Goal: Check status: Check status

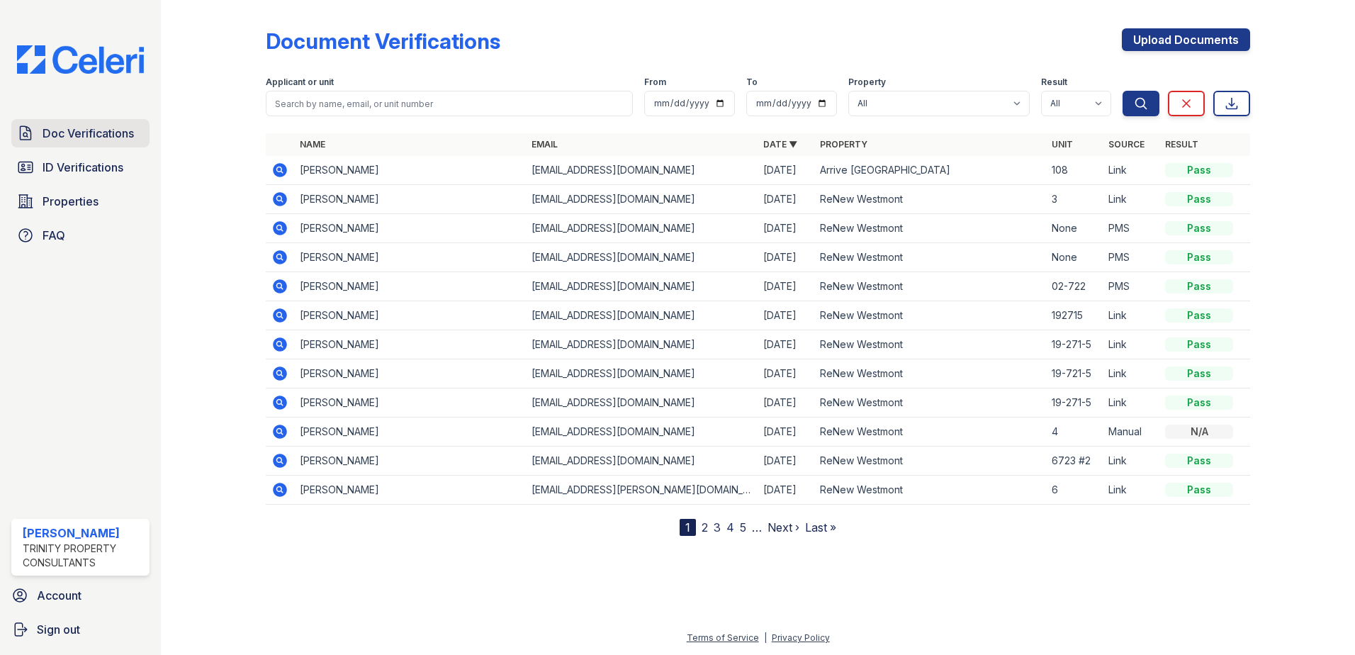
click at [127, 132] on span "Doc Verifications" at bounding box center [88, 133] width 91 height 17
click at [83, 124] on link "Doc Verifications" at bounding box center [80, 133] width 138 height 28
click at [276, 170] on icon at bounding box center [280, 170] width 14 height 14
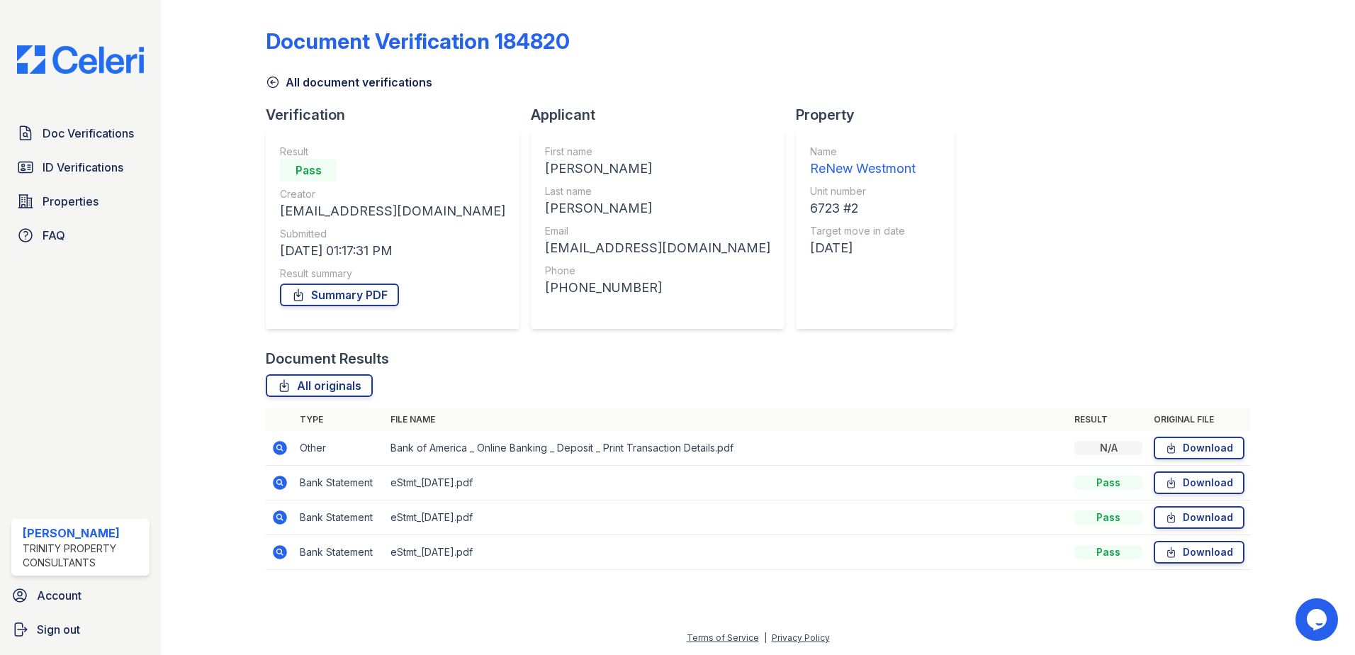
click at [281, 551] on icon at bounding box center [279, 551] width 4 height 4
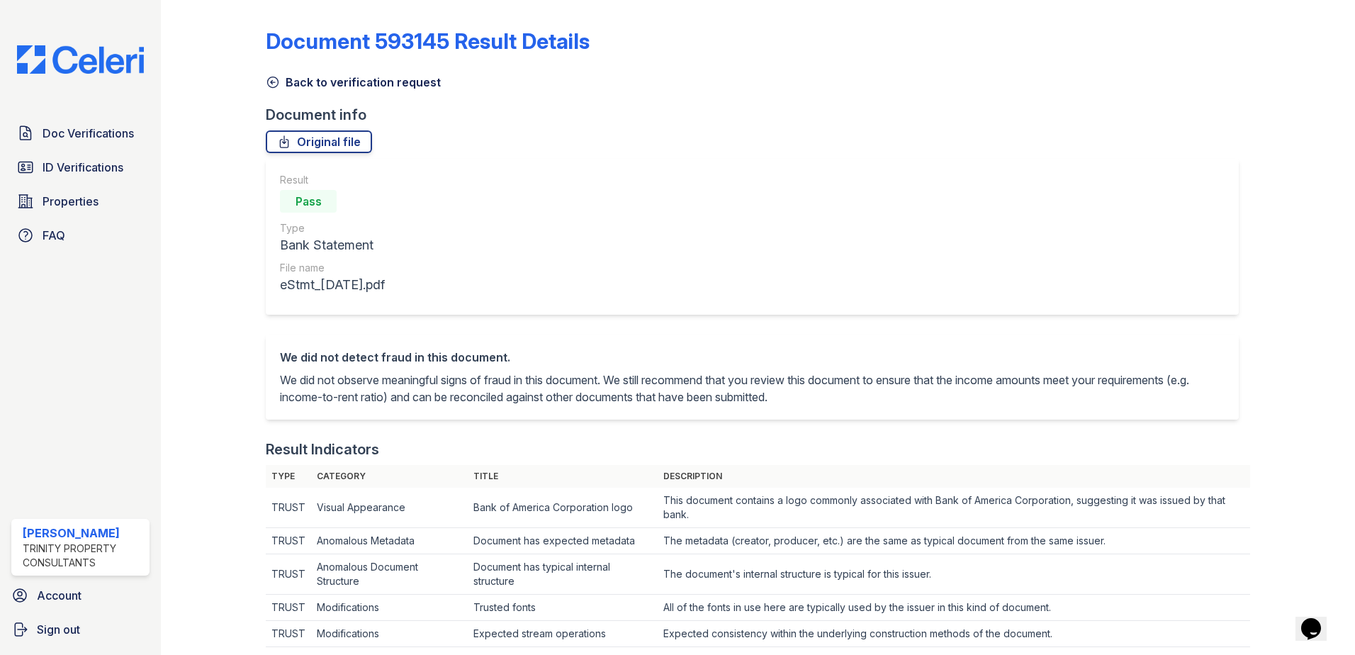
click at [310, 85] on link "Back to verification request" at bounding box center [353, 82] width 175 height 17
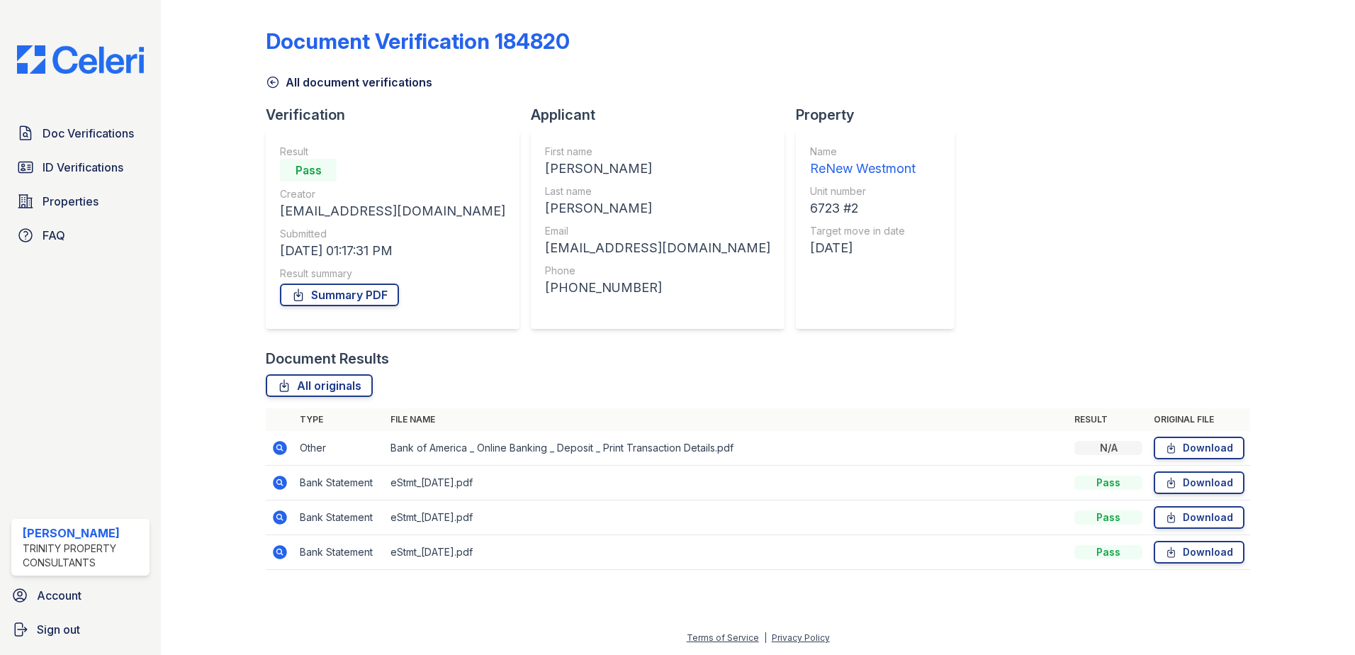
click at [278, 444] on icon at bounding box center [280, 448] width 14 height 14
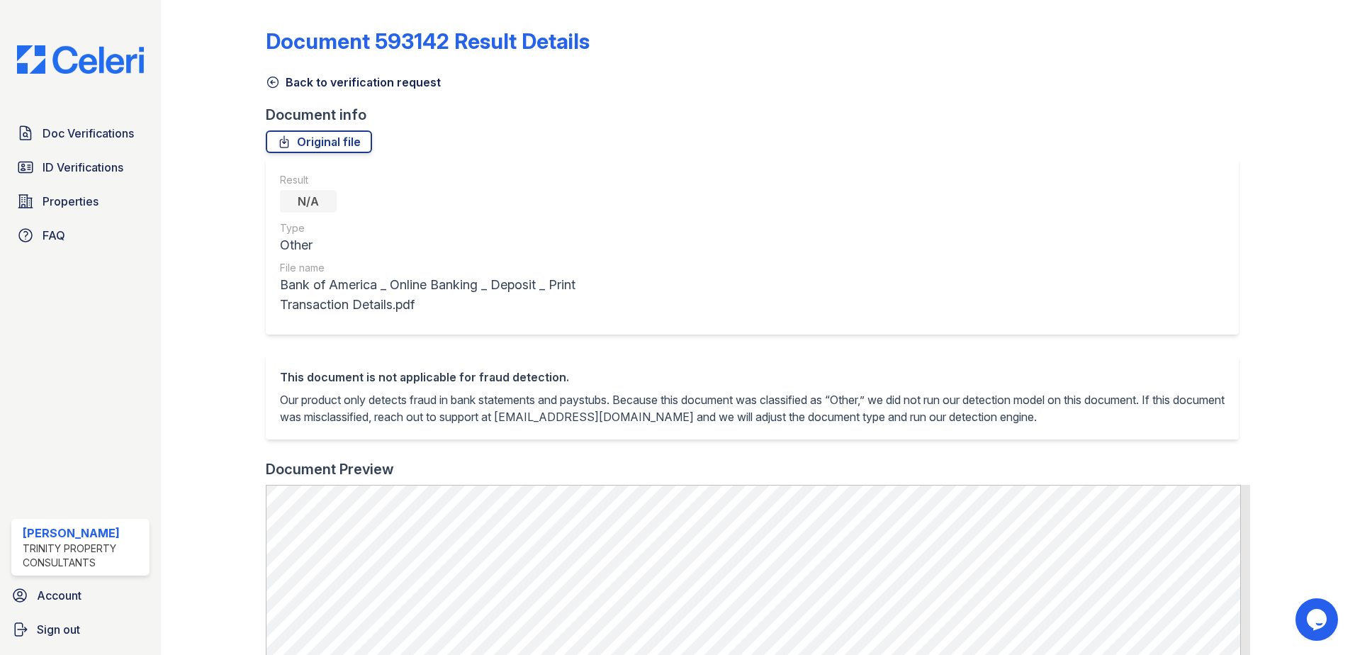
click at [327, 85] on link "Back to verification request" at bounding box center [353, 82] width 175 height 17
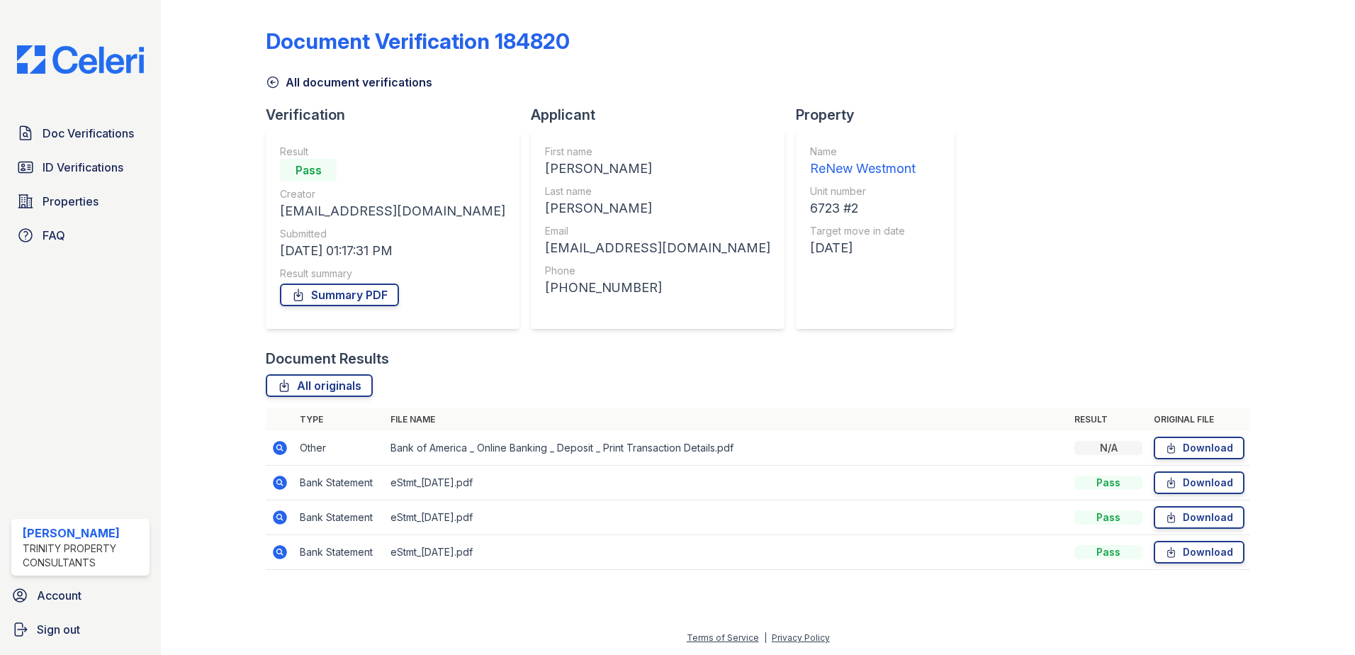
click at [279, 451] on icon at bounding box center [280, 448] width 14 height 14
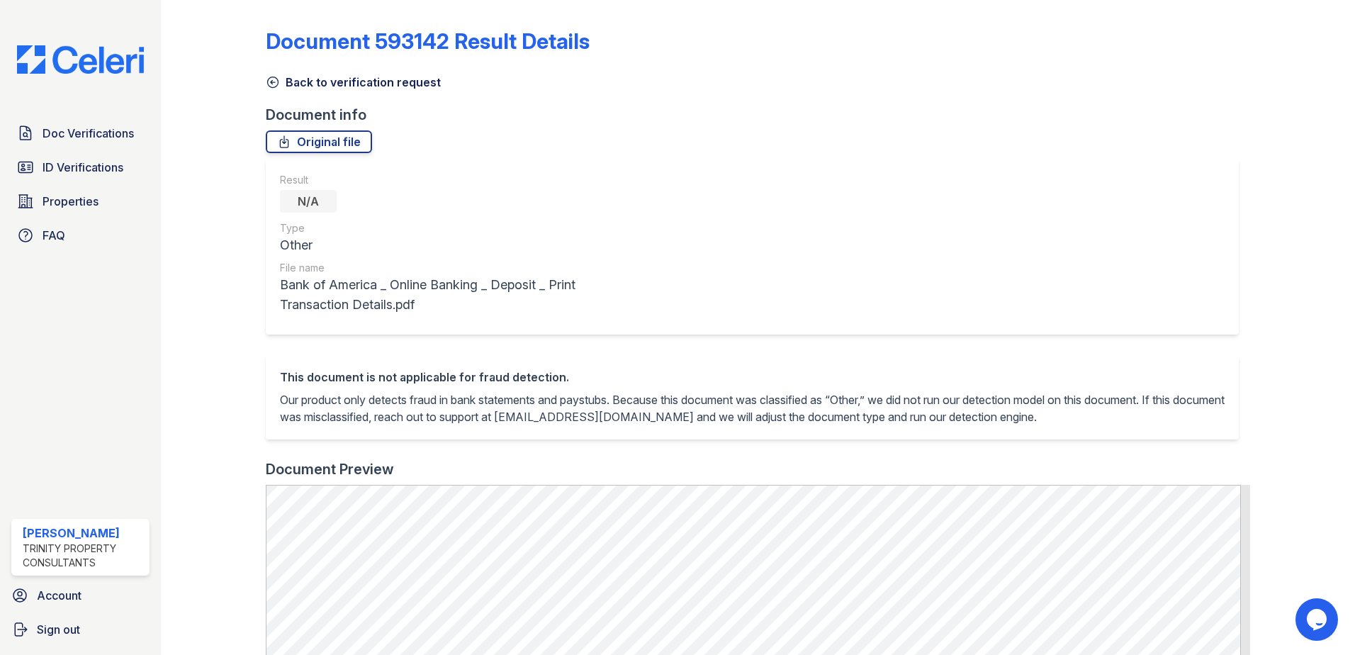
drag, startPoint x: 321, startPoint y: 83, endPoint x: 242, endPoint y: 134, distance: 94.4
click at [321, 83] on link "Back to verification request" at bounding box center [353, 82] width 175 height 17
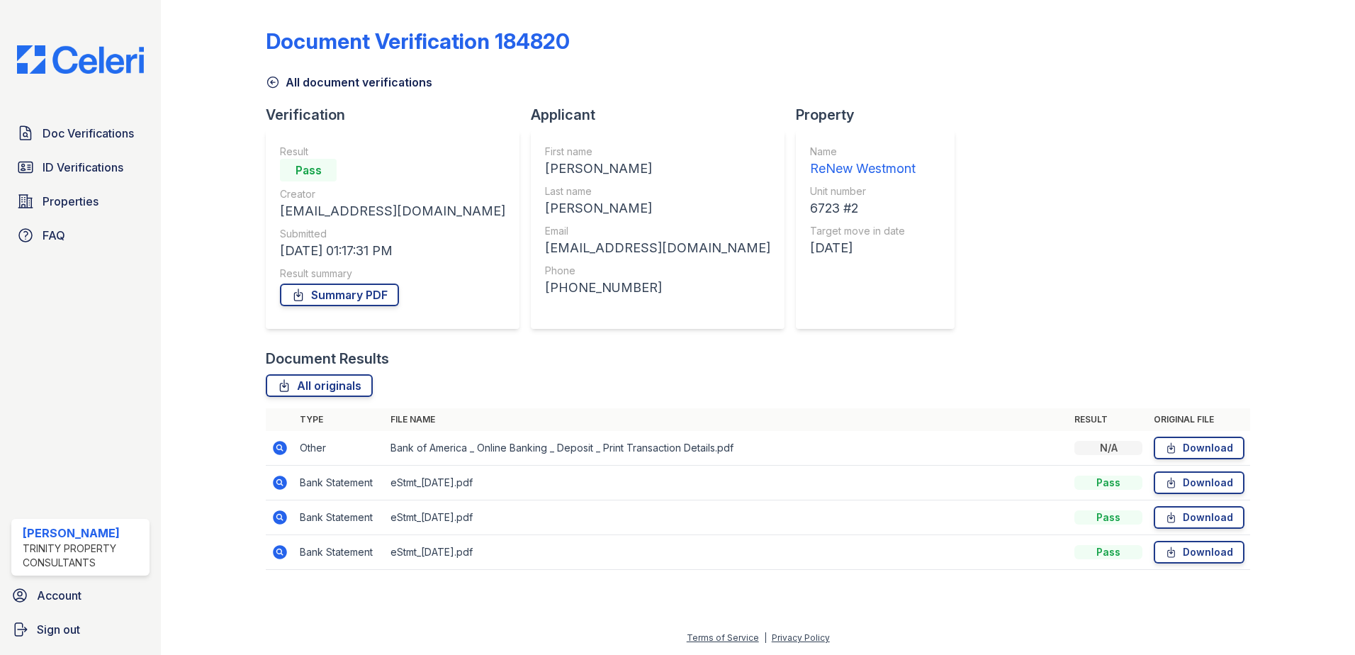
click at [285, 549] on icon at bounding box center [280, 552] width 14 height 14
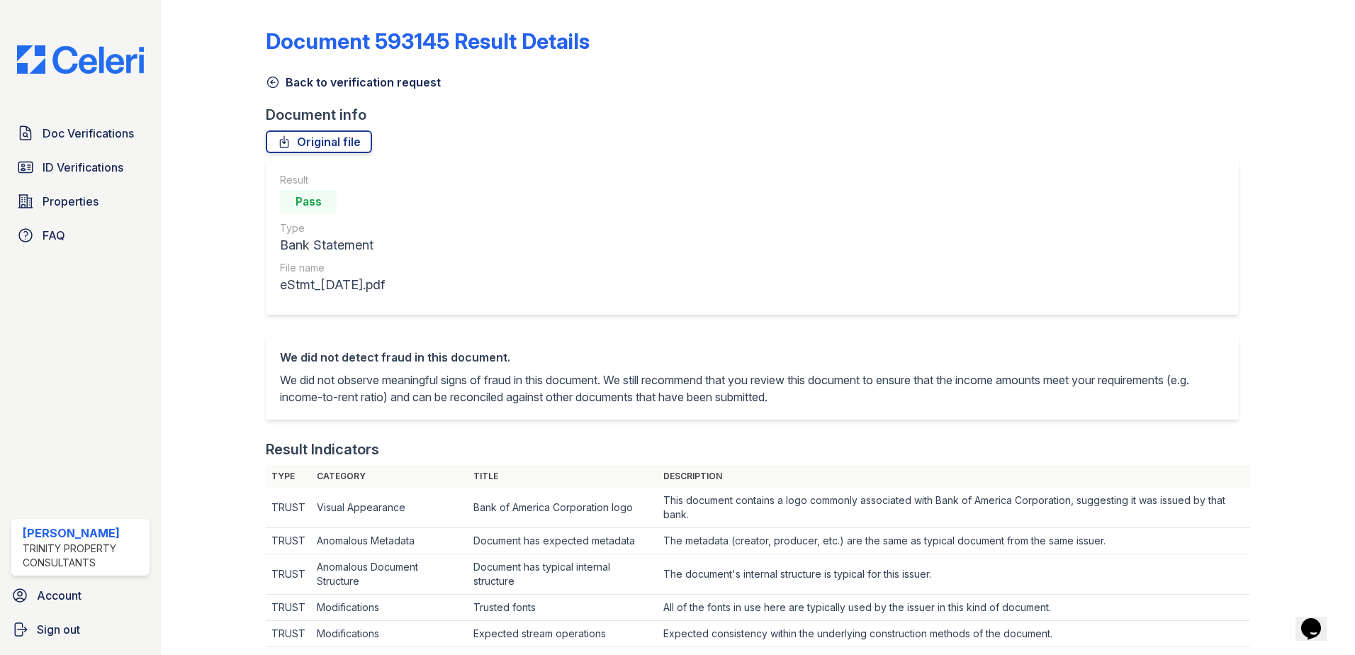
click at [302, 84] on link "Back to verification request" at bounding box center [353, 82] width 175 height 17
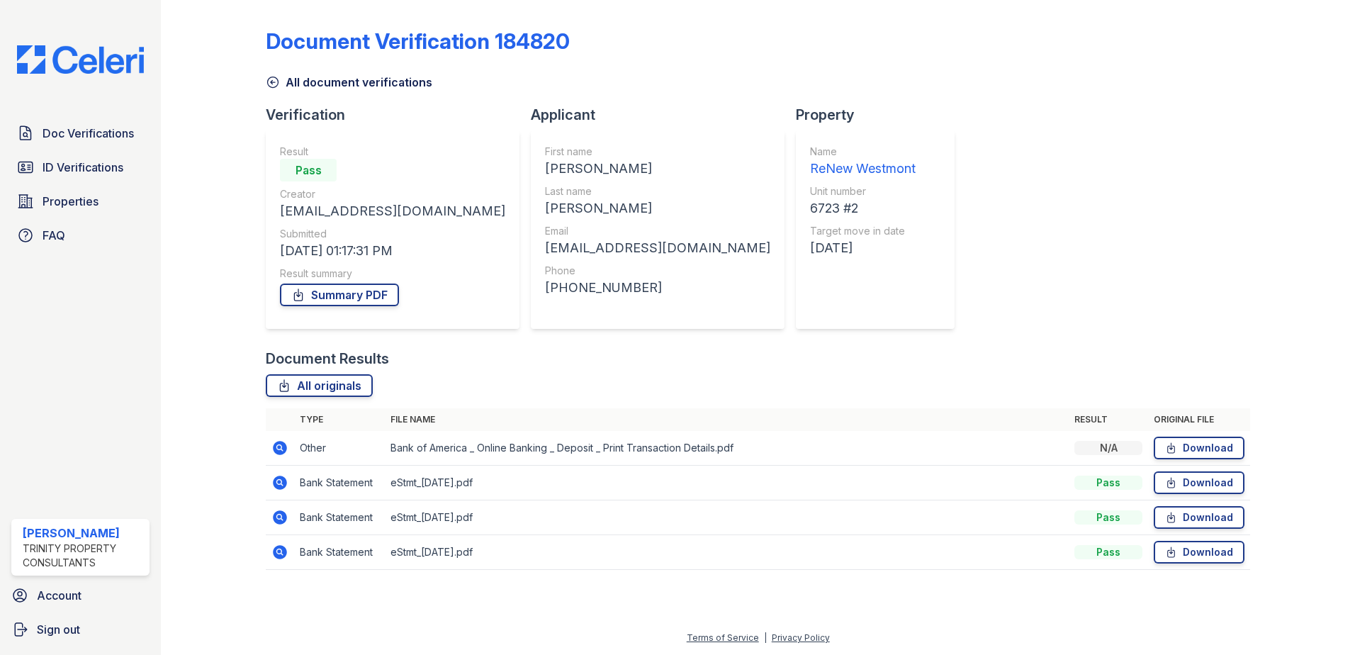
click at [282, 515] on icon at bounding box center [280, 517] width 14 height 14
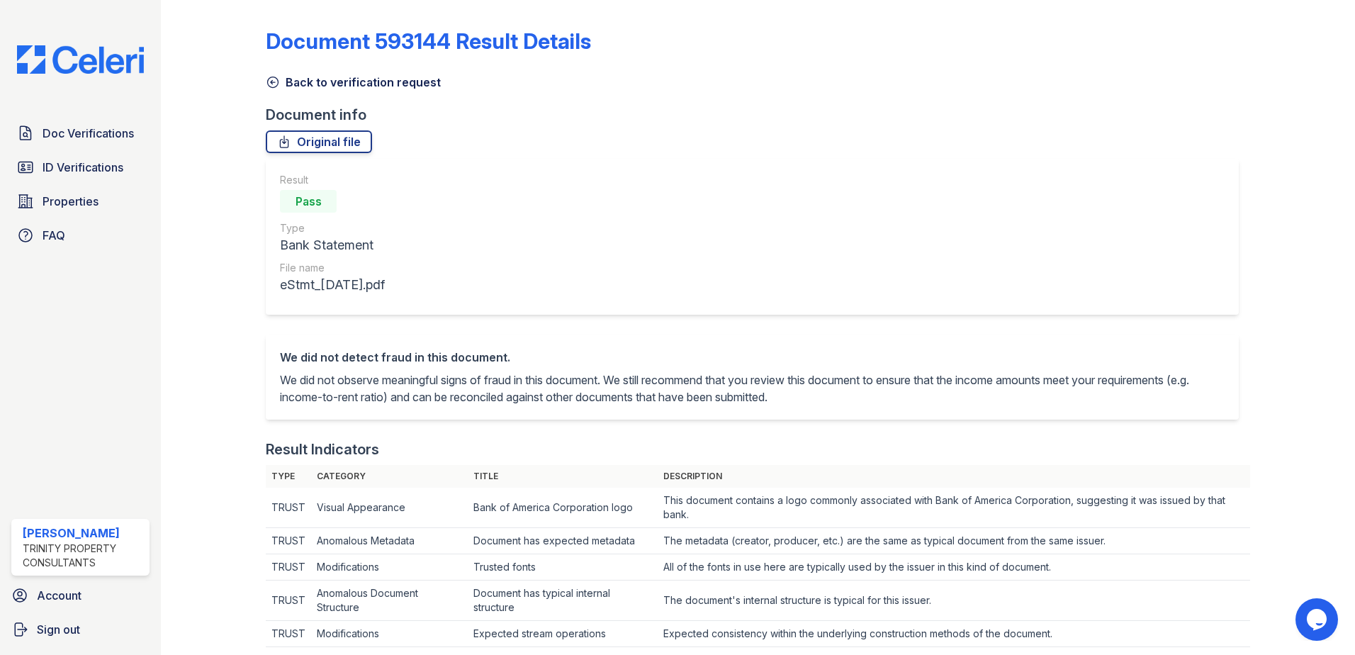
click at [310, 89] on link "Back to verification request" at bounding box center [353, 82] width 175 height 17
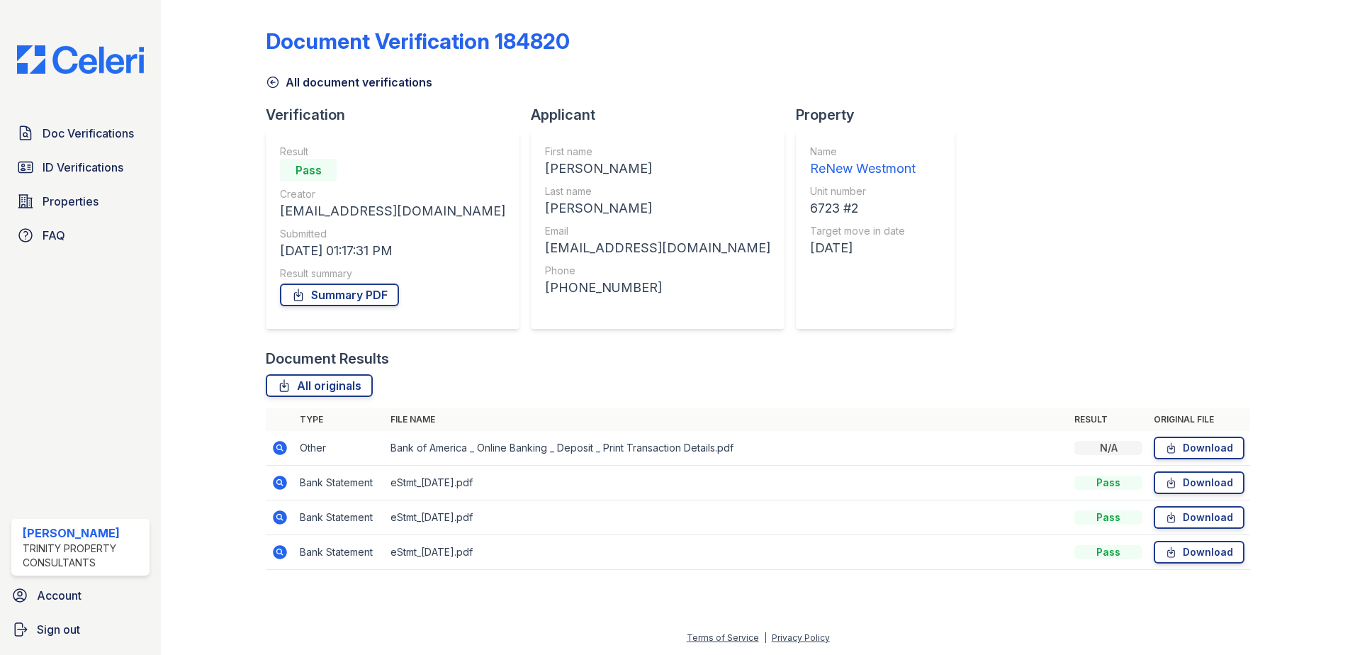
click at [278, 479] on icon at bounding box center [280, 483] width 14 height 14
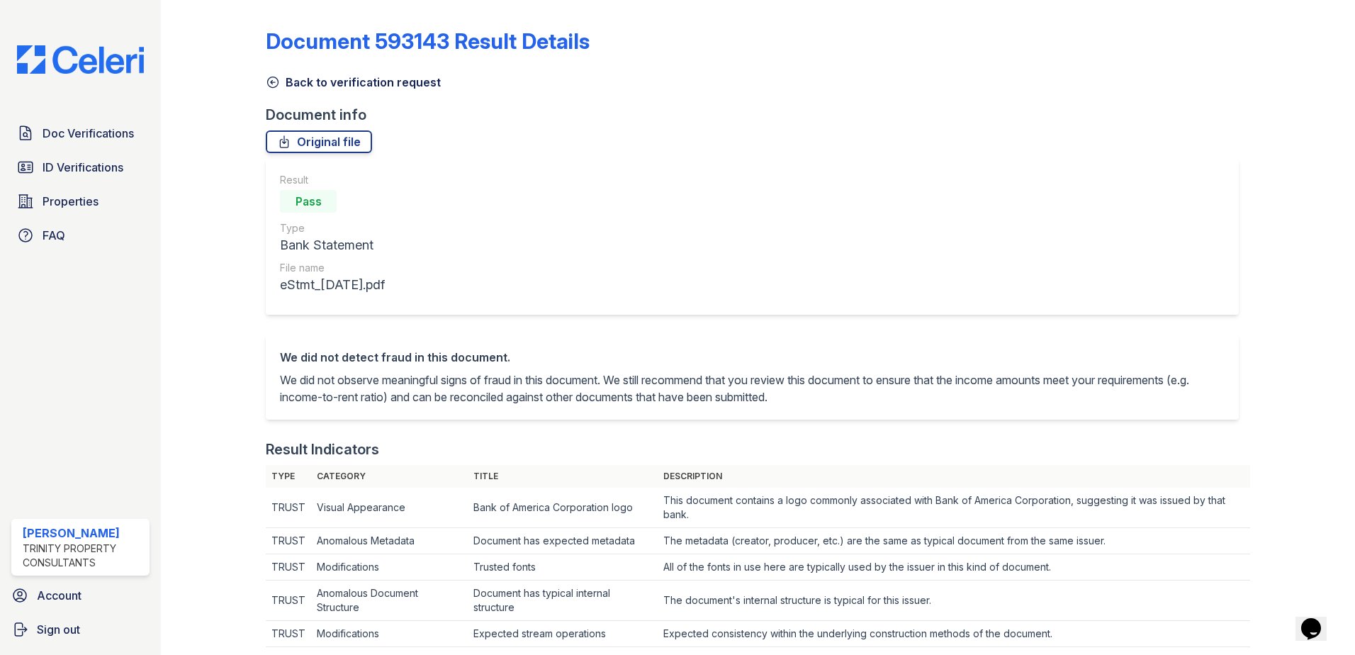
click at [315, 86] on link "Back to verification request" at bounding box center [353, 82] width 175 height 17
